Goal: Find contact information: Find contact information

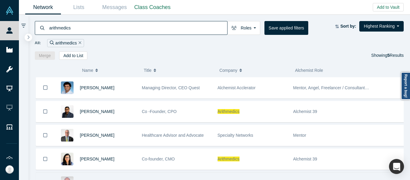
type input "arithmedics"
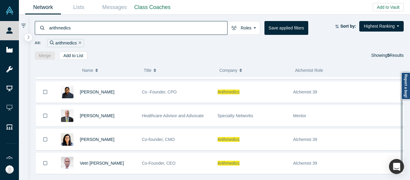
scroll to position [30, 0]
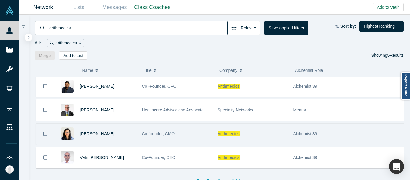
click at [206, 135] on div "Co-founder, CMO" at bounding box center [176, 133] width 69 height 21
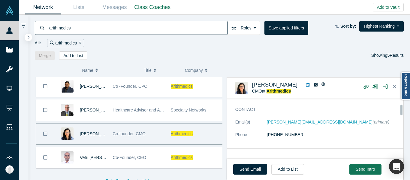
scroll to position [30, 0]
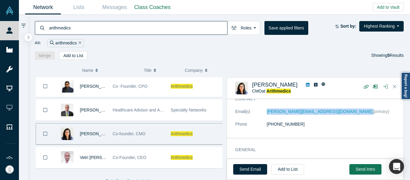
drag, startPoint x: 263, startPoint y: 114, endPoint x: 311, endPoint y: 116, distance: 48.7
click at [311, 116] on dl "Email(s) [PERSON_NAME][EMAIL_ADDRESS][DOMAIN_NAME] (primary) Phone [PHONE_NUMBE…" at bounding box center [317, 120] width 164 height 25
copy dl "[PERSON_NAME][EMAIL_ADDRESS][DOMAIN_NAME]"
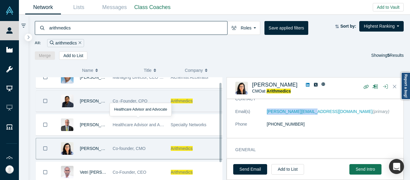
scroll to position [0, 0]
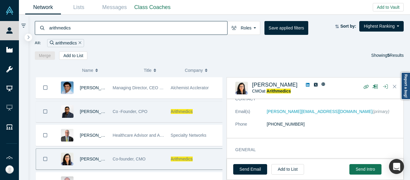
click at [143, 111] on span "Co -Founder, CPO" at bounding box center [130, 111] width 35 height 5
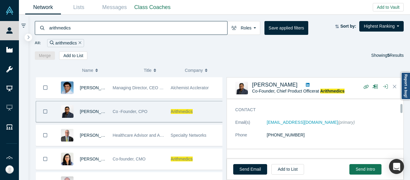
scroll to position [30, 0]
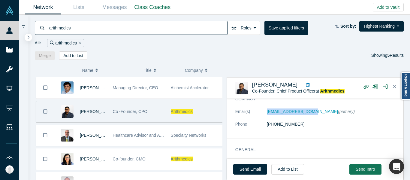
drag, startPoint x: 268, startPoint y: 114, endPoint x: 310, endPoint y: 115, distance: 42.1
click at [310, 115] on dl "Email(s) [EMAIL_ADDRESS][DOMAIN_NAME] (primary) Phone [PHONE_NUMBER]" at bounding box center [317, 120] width 164 height 25
copy dl "[EMAIL_ADDRESS][DOMAIN_NAME]"
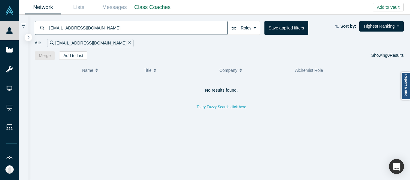
type input "daanish@alchemistaccelerator.com"
